Goal: Information Seeking & Learning: Learn about a topic

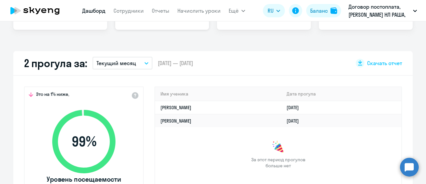
scroll to position [167, 0]
select select "30"
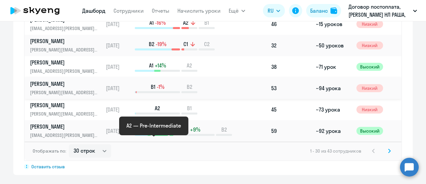
scroll to position [533, 0]
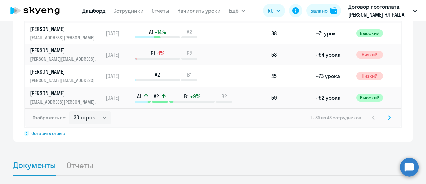
click at [389, 116] on icon at bounding box center [390, 117] width 2 height 4
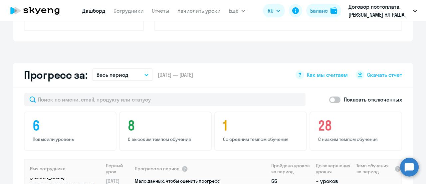
scroll to position [343, 0]
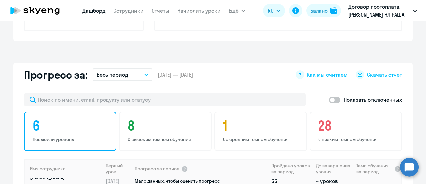
click at [68, 130] on h4 "6" at bounding box center [71, 125] width 77 height 16
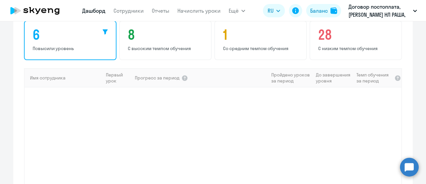
scroll to position [410, 0]
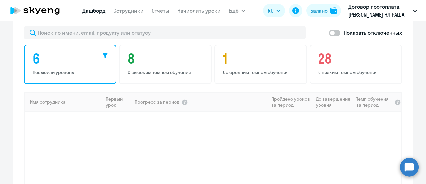
click at [331, 32] on span at bounding box center [334, 33] width 11 height 7
click at [329, 33] on input "checkbox" at bounding box center [329, 33] width 0 height 0
checkbox input "true"
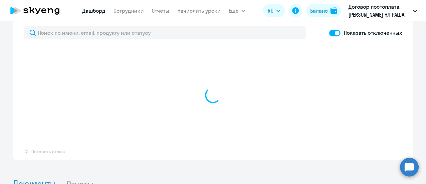
select select "30"
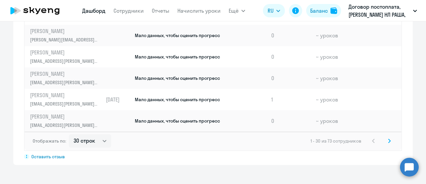
scroll to position [510, 0]
click at [54, 80] on p "[EMAIL_ADDRESS][PERSON_NAME][DOMAIN_NAME]" at bounding box center [64, 82] width 69 height 7
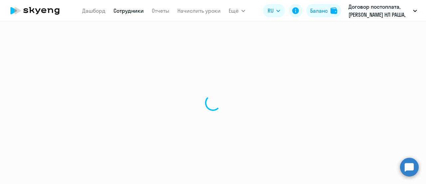
select select "english"
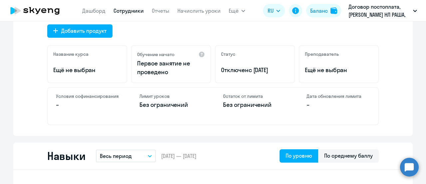
scroll to position [233, 0]
